Goal: Find specific page/section

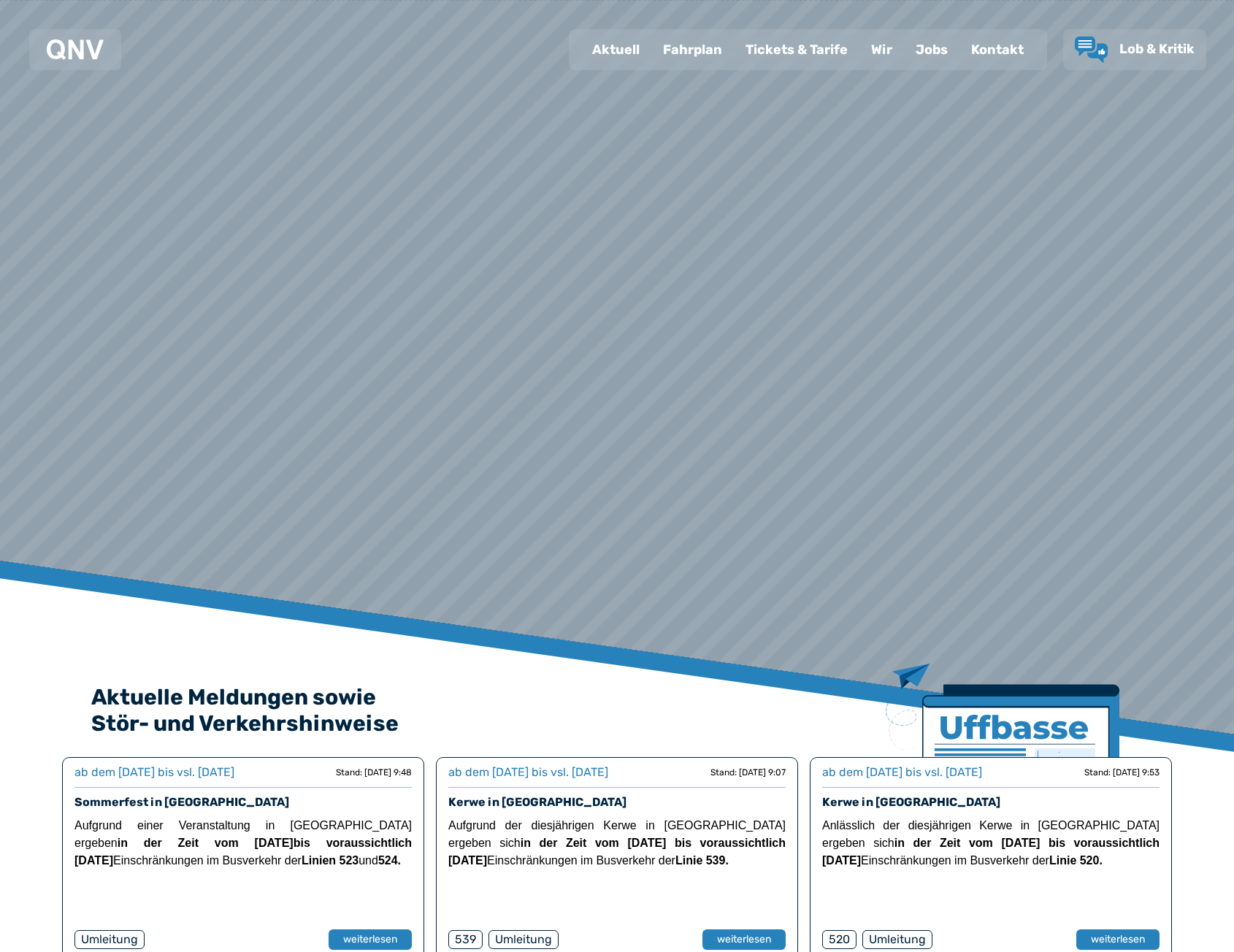
click at [693, 55] on div "Fahrplan" at bounding box center [693, 49] width 83 height 38
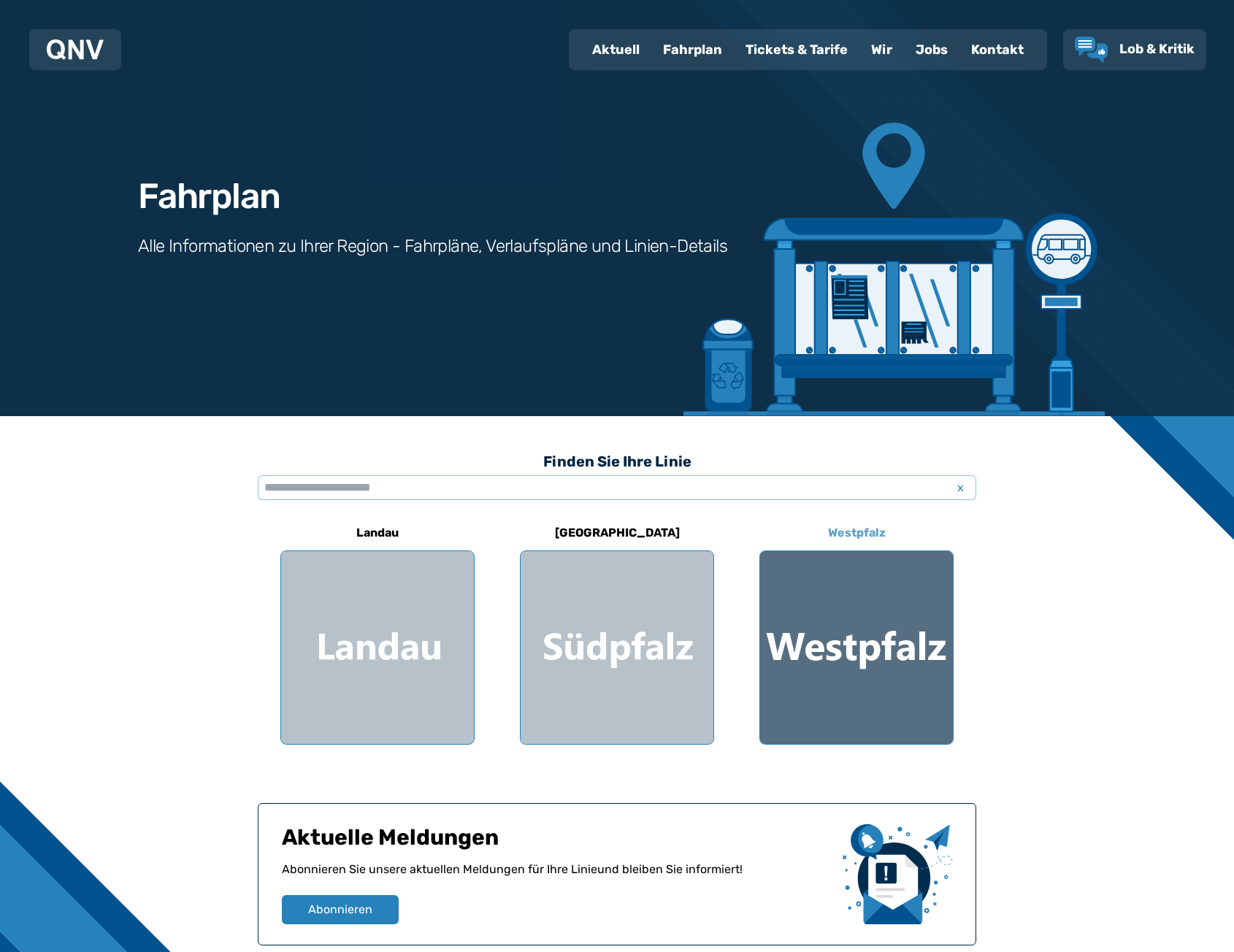
click at [859, 612] on div at bounding box center [856, 648] width 193 height 193
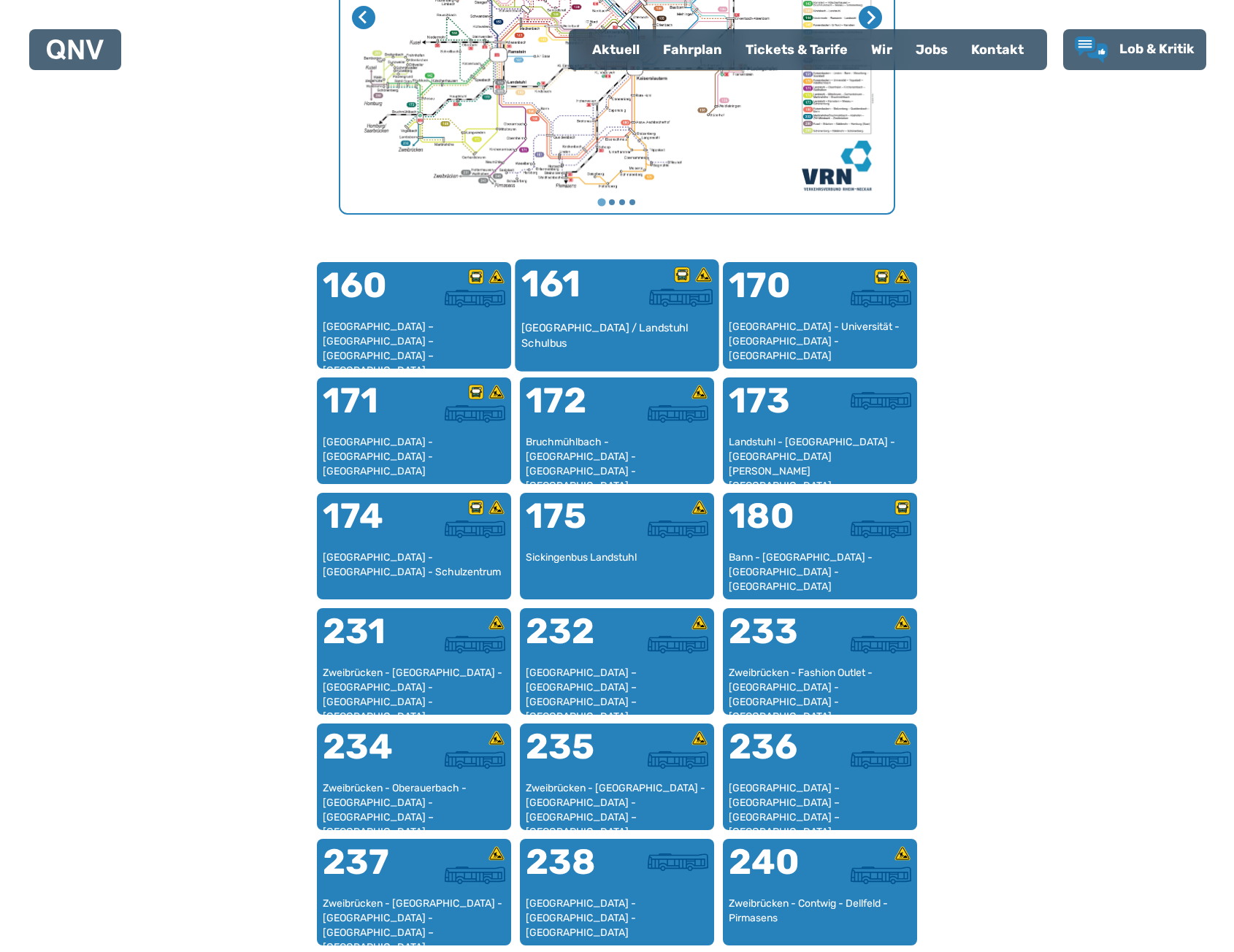
click at [571, 304] on div "161" at bounding box center [569, 293] width 96 height 55
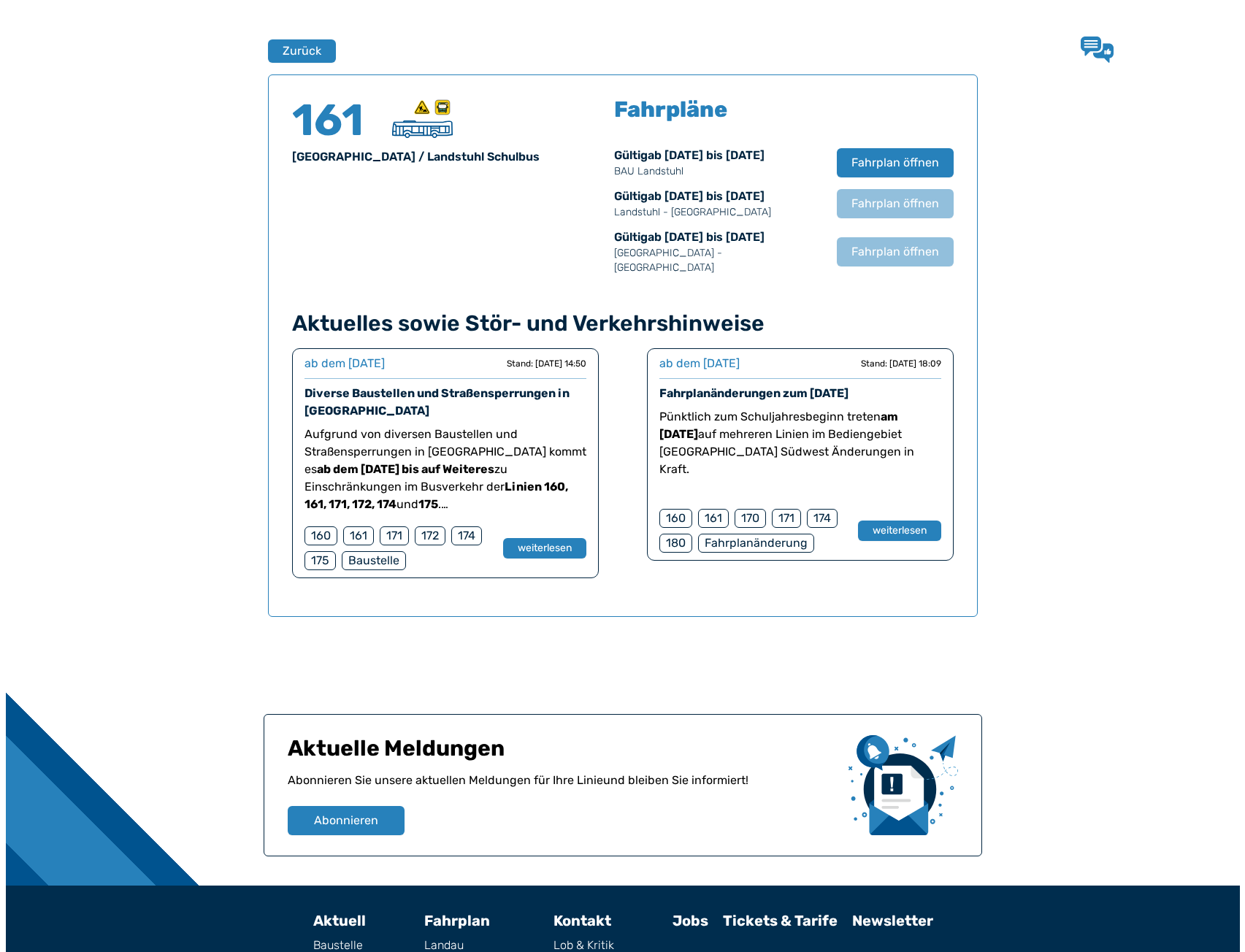
scroll to position [962, 0]
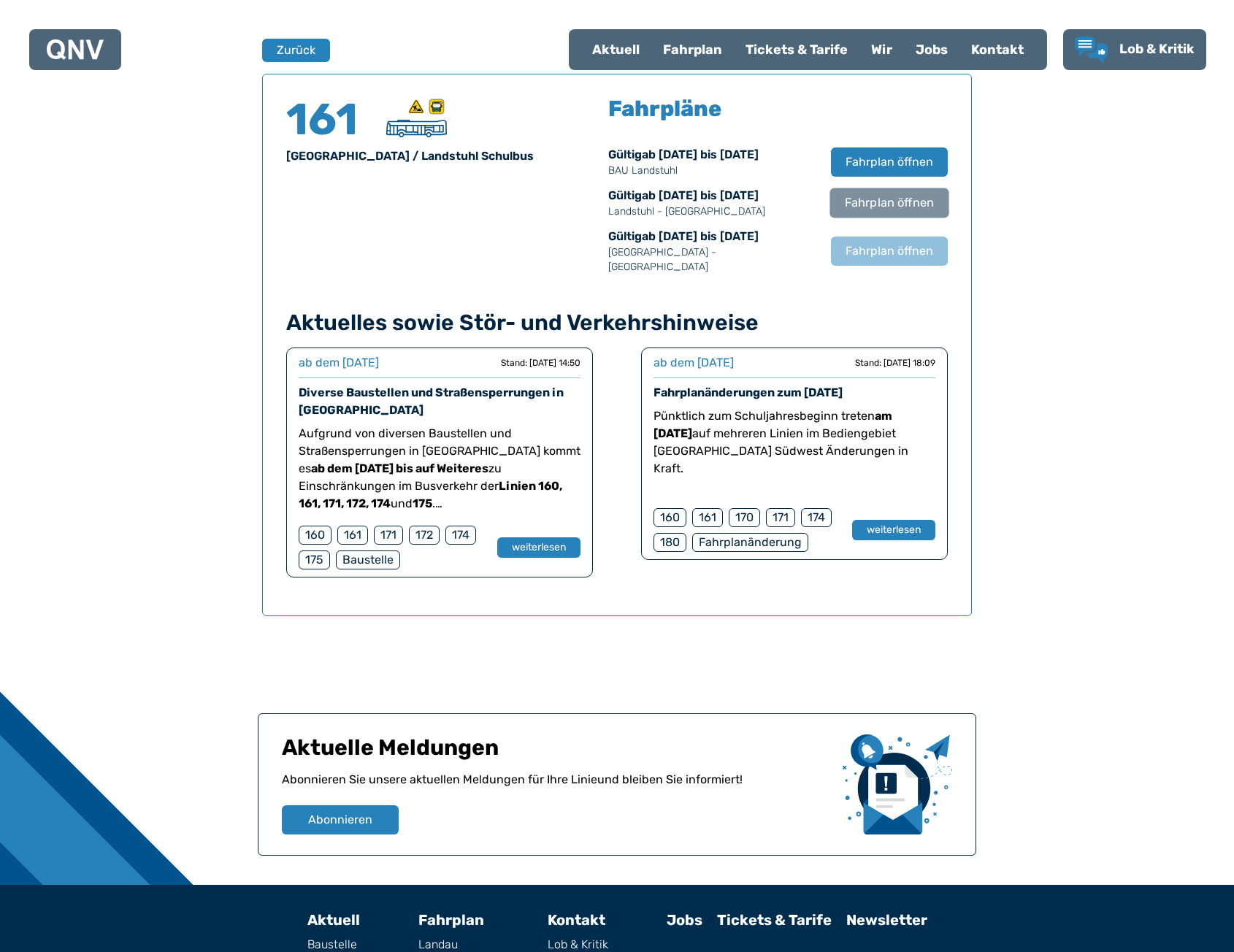
click at [882, 204] on span "Fahrplan öffnen" at bounding box center [889, 203] width 89 height 18
